Goal: Book appointment/travel/reservation

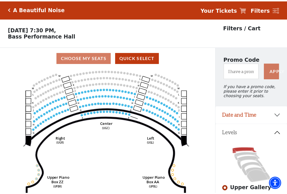
scroll to position [26, 0]
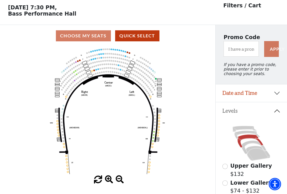
scroll to position [26, 0]
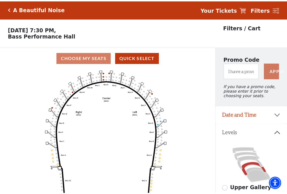
scroll to position [26, 0]
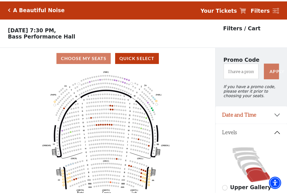
scroll to position [26, 0]
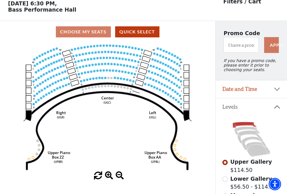
scroll to position [26, 0]
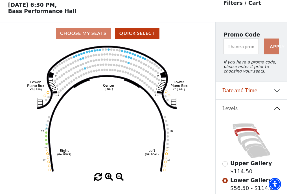
scroll to position [26, 0]
